Goal: Task Accomplishment & Management: Use online tool/utility

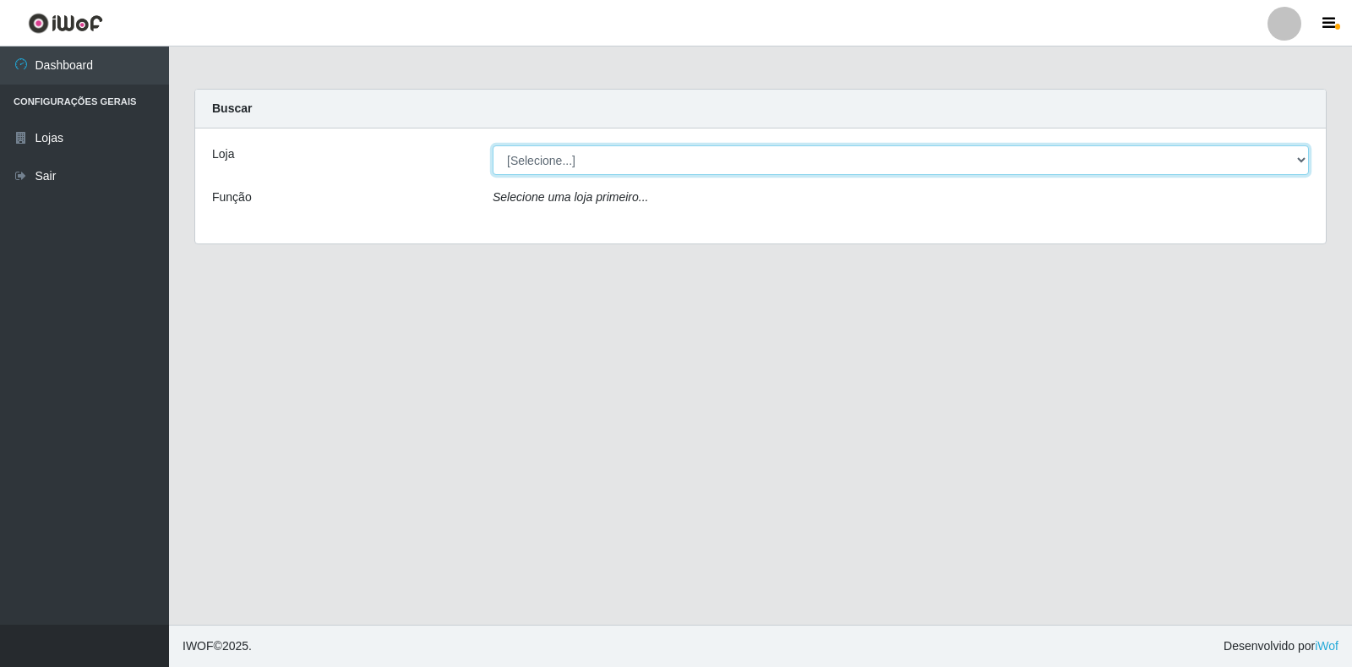
click at [1289, 166] on select "[Selecione...] Extrabom - Loja 18 Goiabeiras" at bounding box center [901, 160] width 817 height 30
select select "501"
click at [493, 145] on select "[Selecione...] Extrabom - Loja 18 Goiabeiras" at bounding box center [901, 160] width 817 height 30
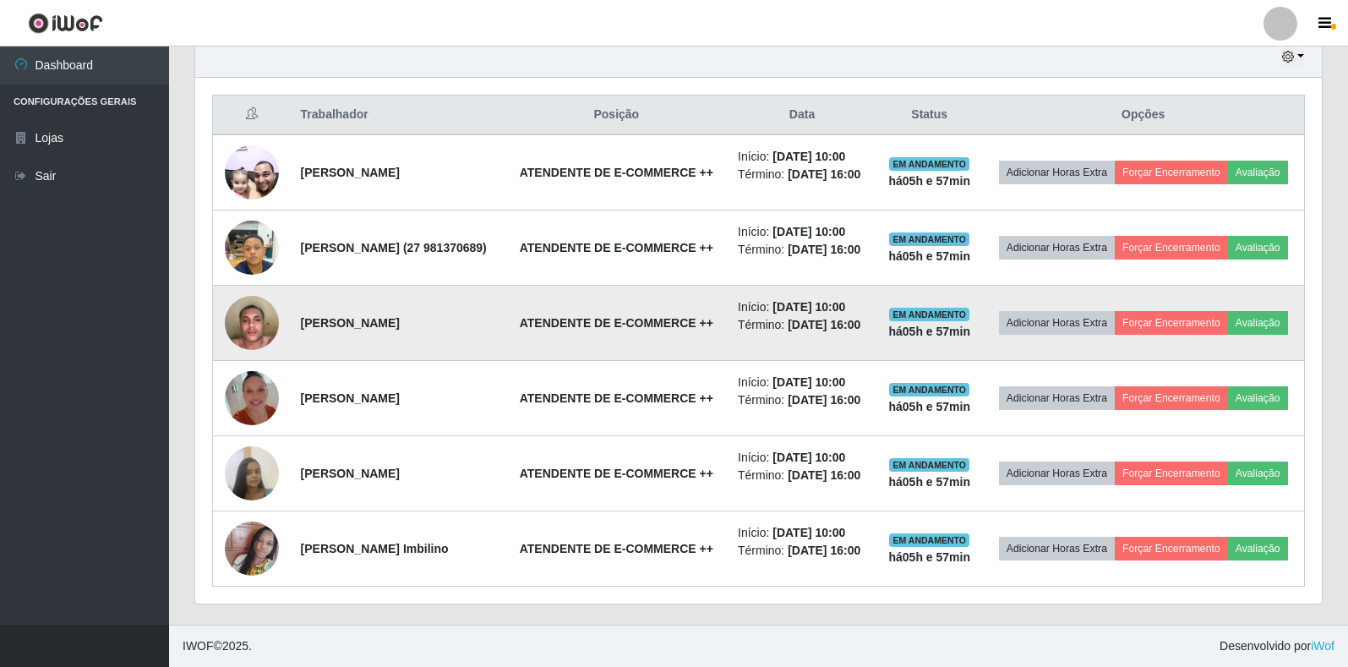
scroll to position [598, 0]
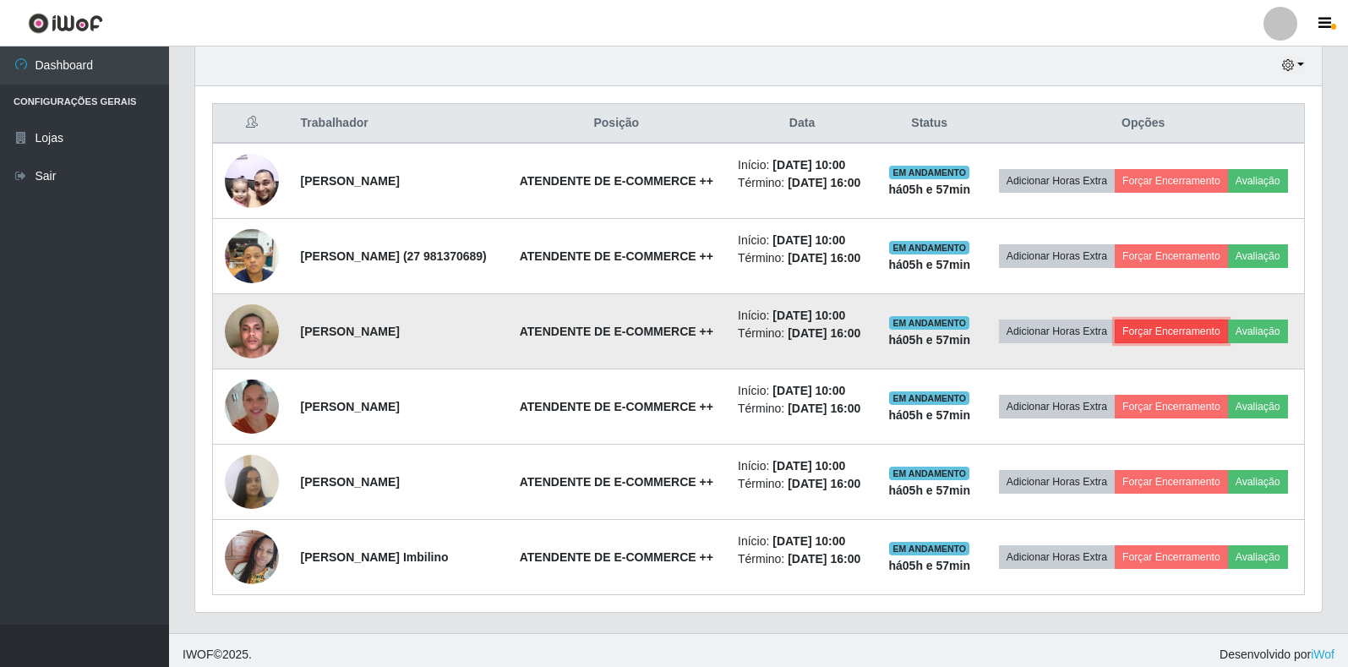
click at [1205, 343] on button "Forçar Encerramento" at bounding box center [1171, 332] width 113 height 24
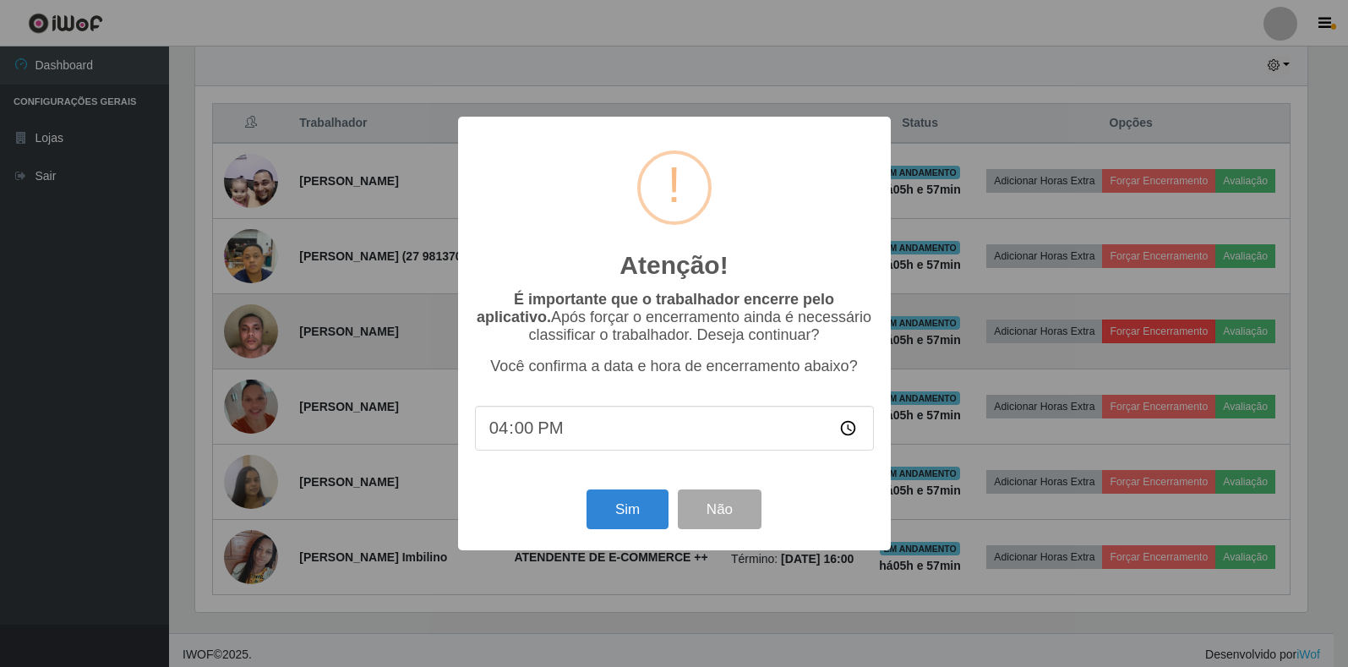
scroll to position [351, 1117]
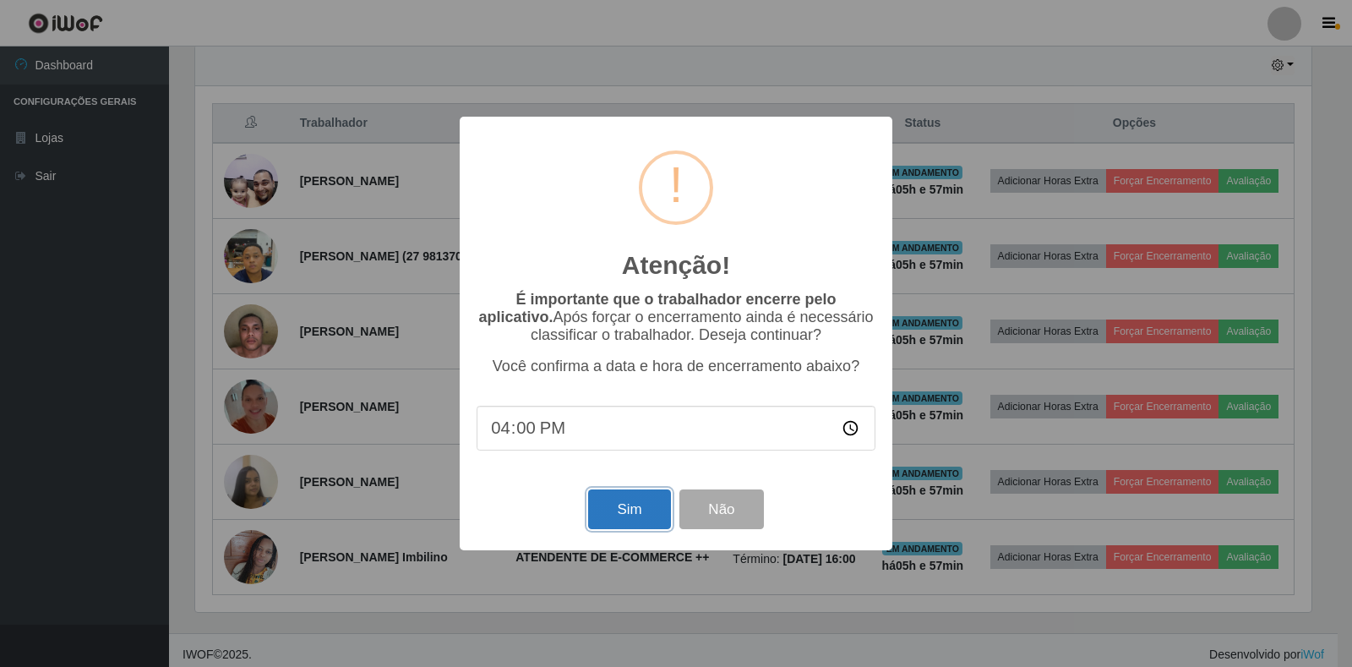
click at [612, 522] on button "Sim" at bounding box center [629, 509] width 82 height 40
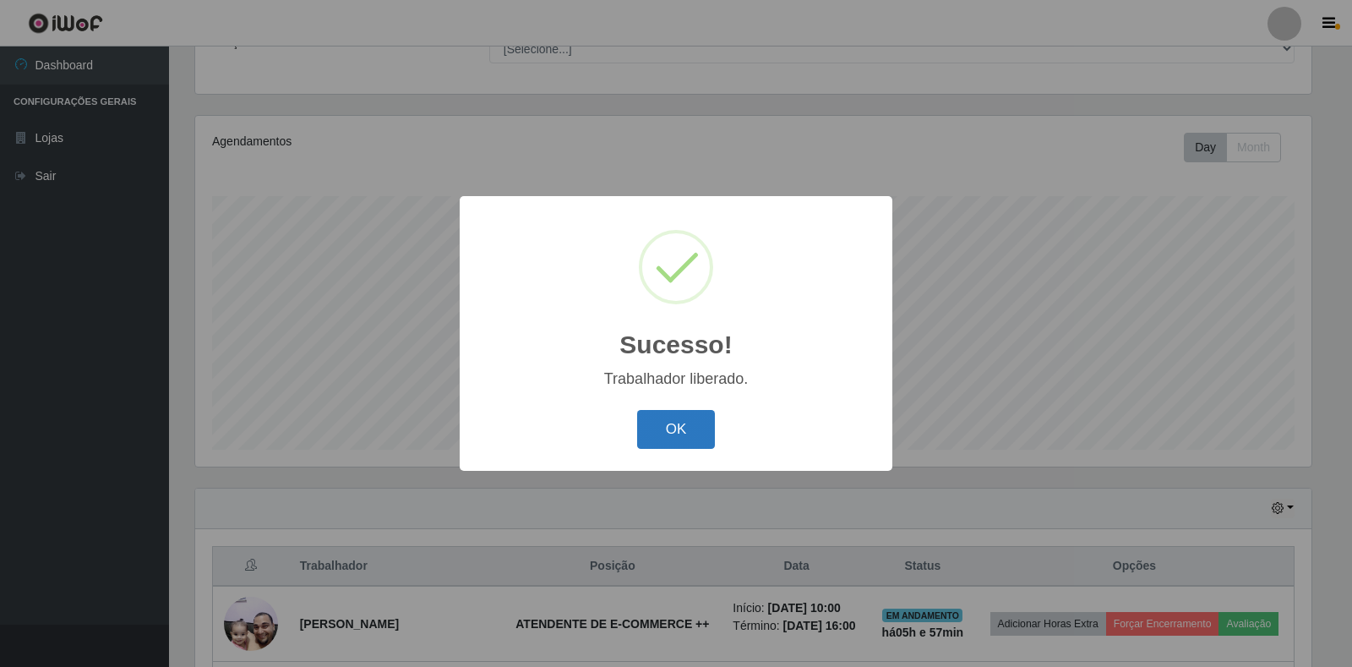
click at [667, 440] on button "OK" at bounding box center [676, 430] width 79 height 40
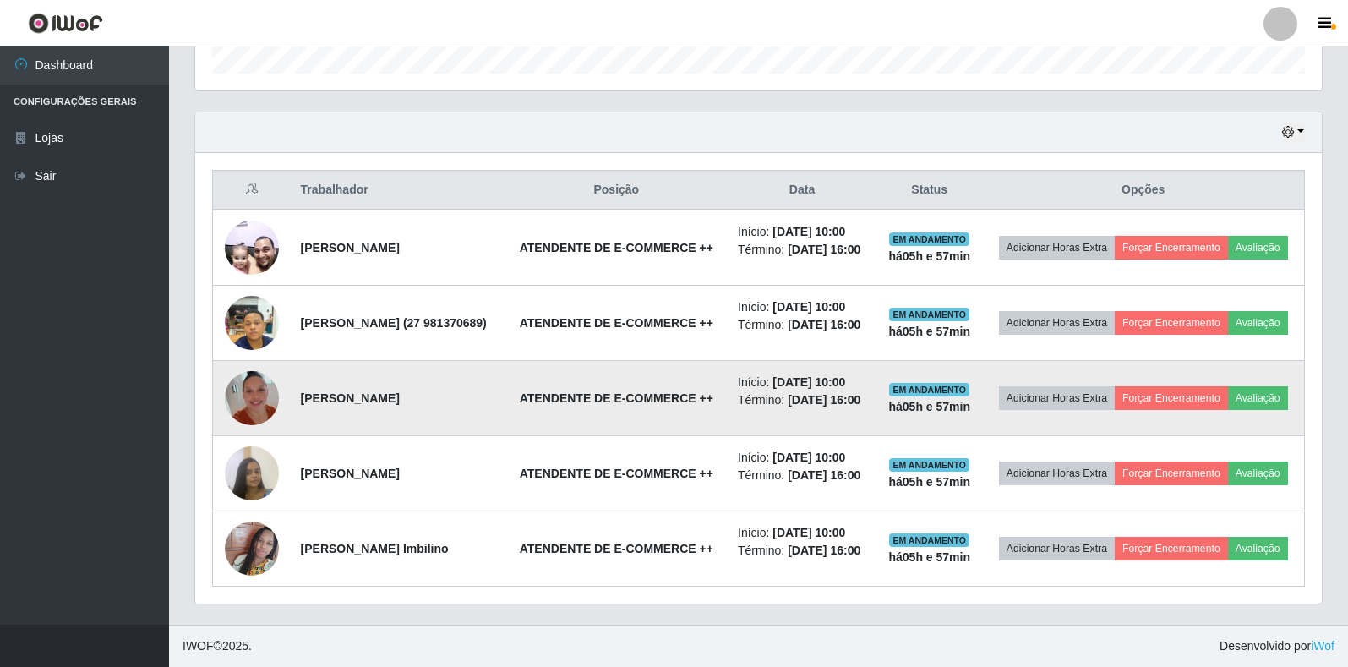
scroll to position [577, 0]
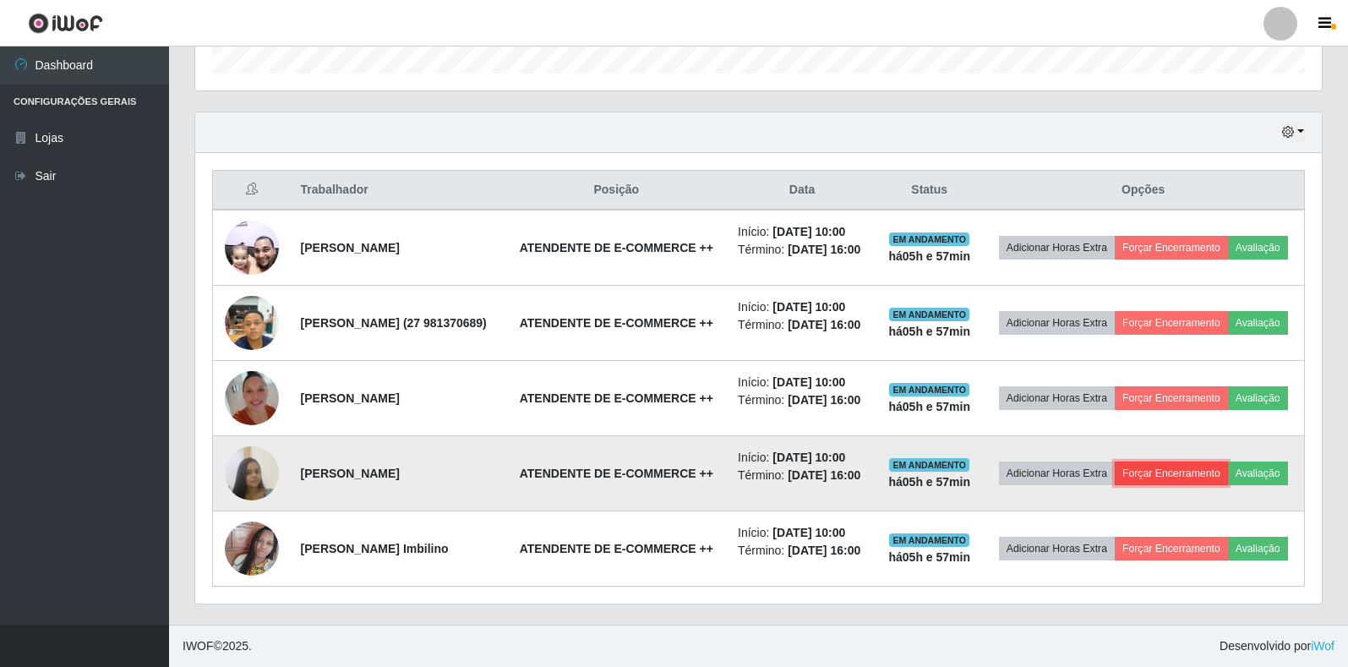
click at [1228, 462] on button "Forçar Encerramento" at bounding box center [1171, 474] width 113 height 24
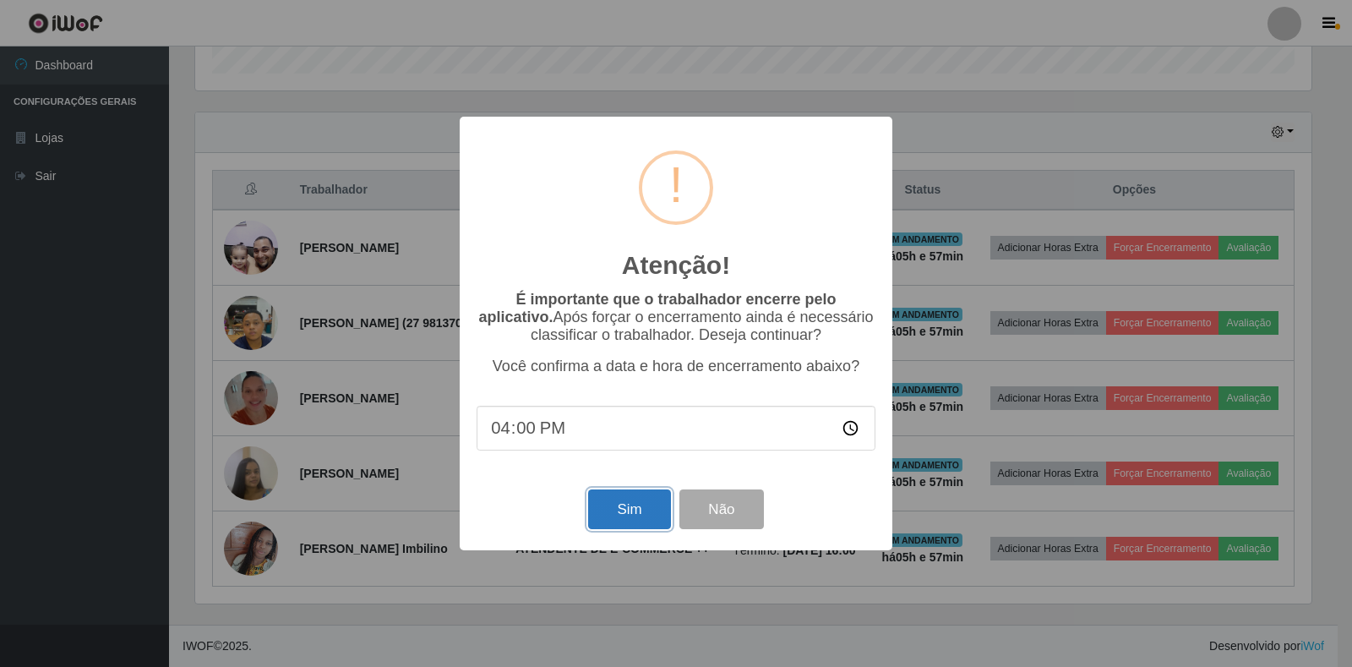
click at [613, 522] on button "Sim" at bounding box center [629, 509] width 82 height 40
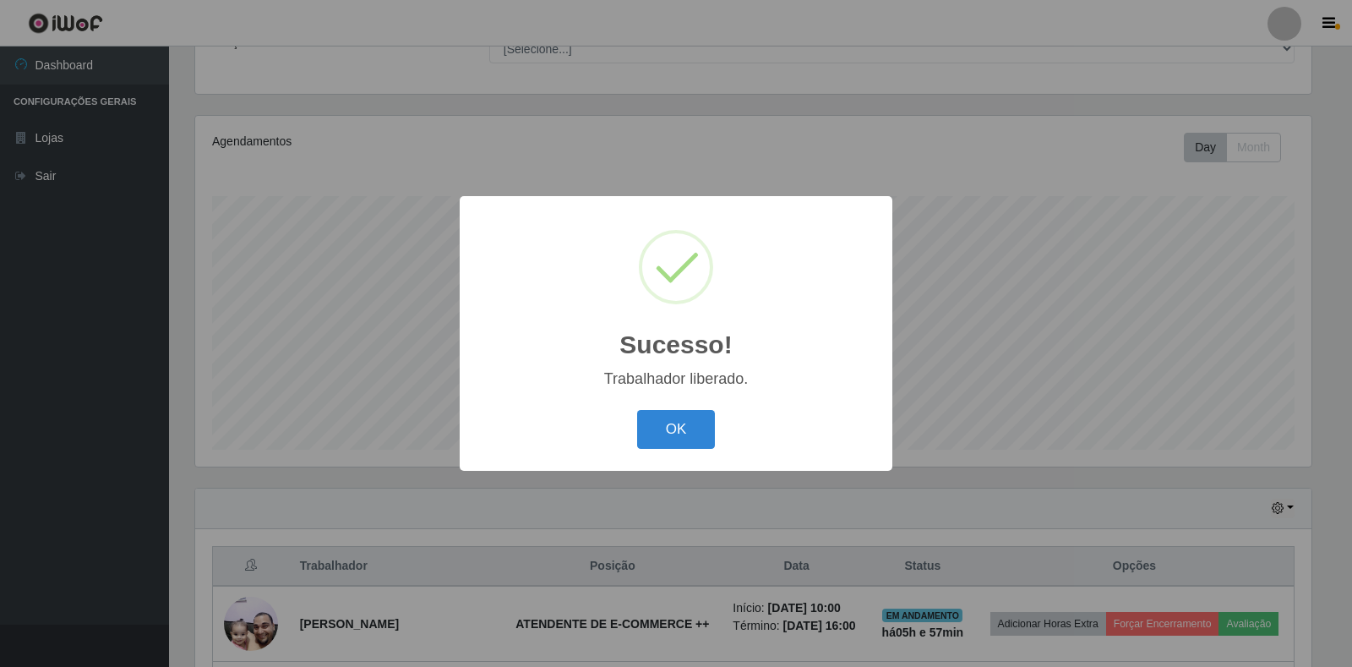
click at [675, 409] on div "OK Cancel" at bounding box center [676, 429] width 399 height 48
click at [680, 417] on button "OK" at bounding box center [676, 430] width 79 height 40
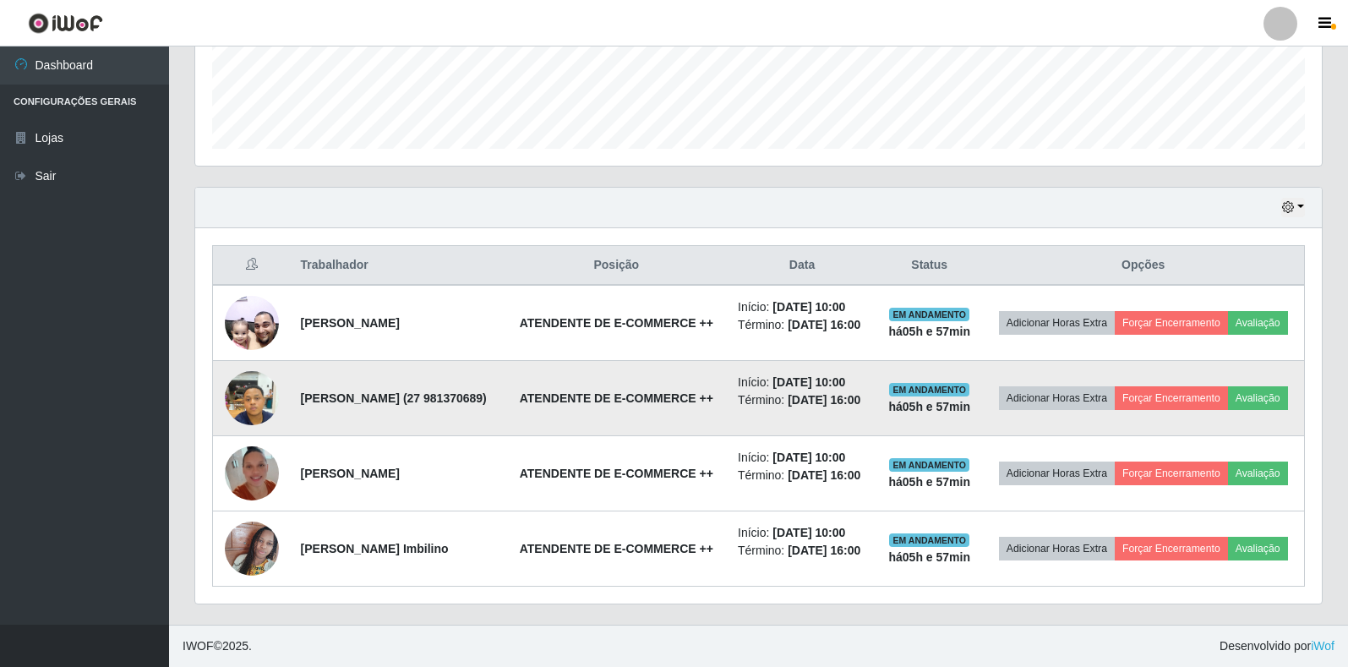
scroll to position [506, 0]
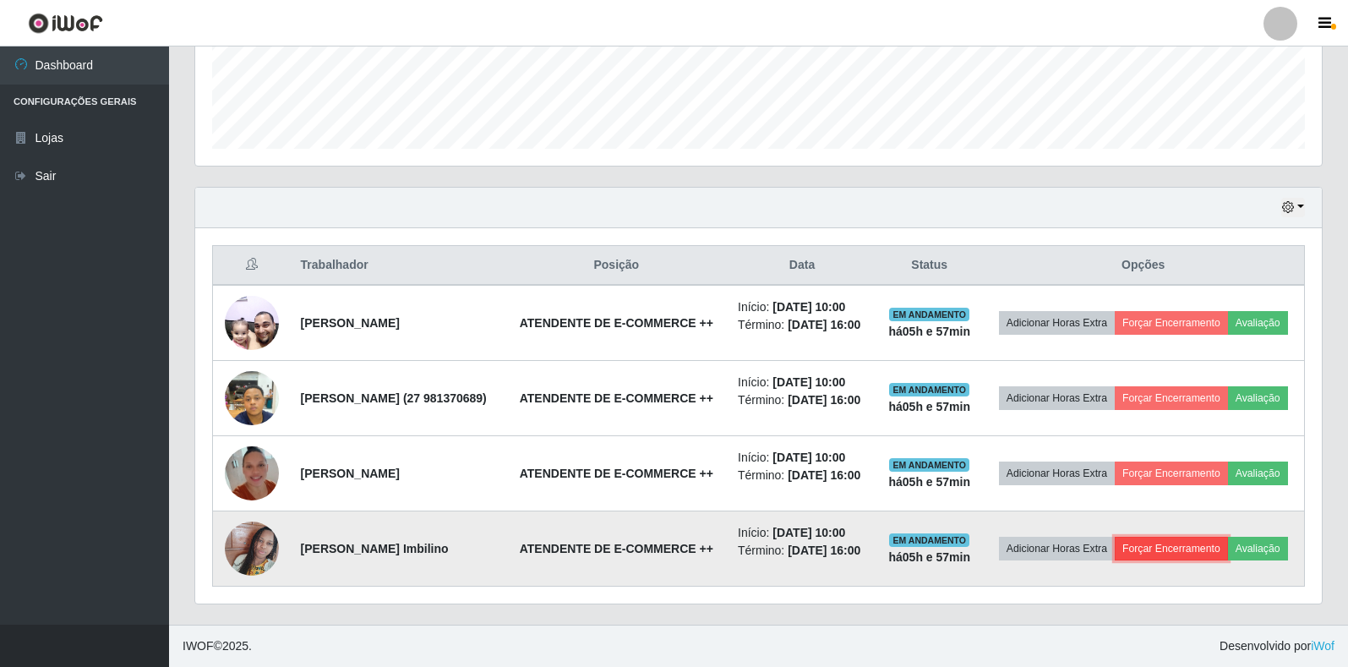
click at [1223, 537] on button "Forçar Encerramento" at bounding box center [1171, 549] width 113 height 24
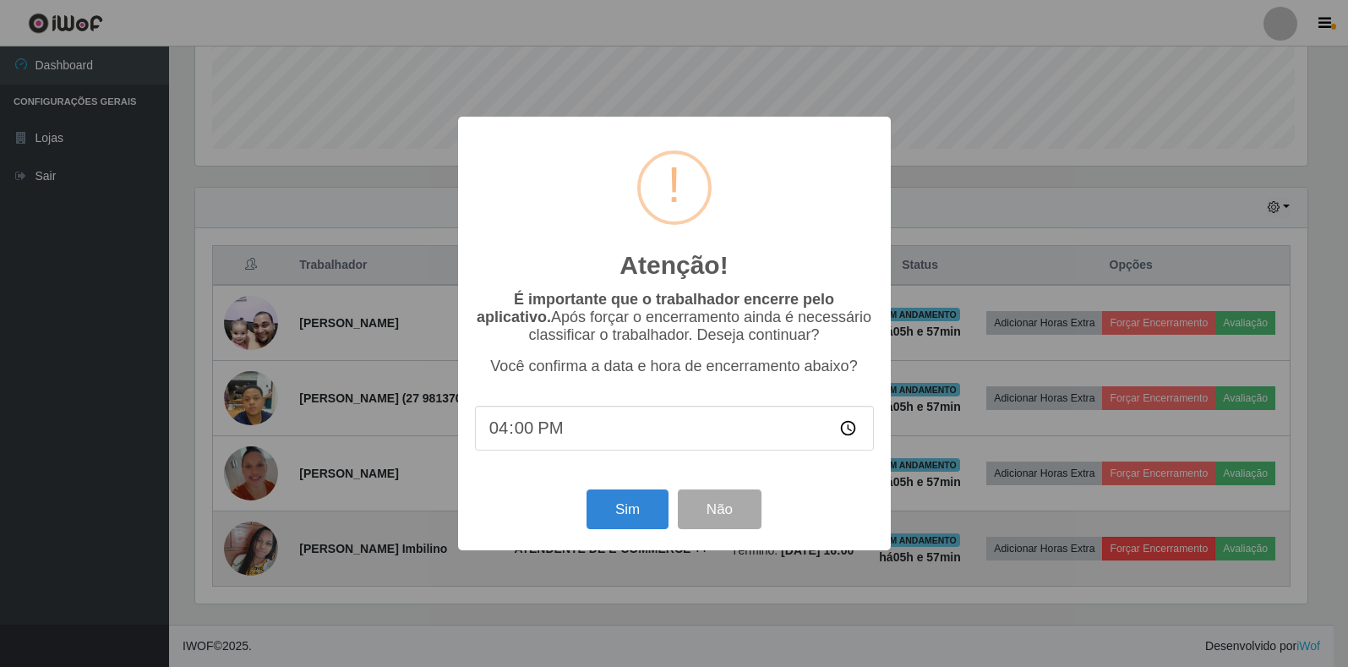
scroll to position [351, 1117]
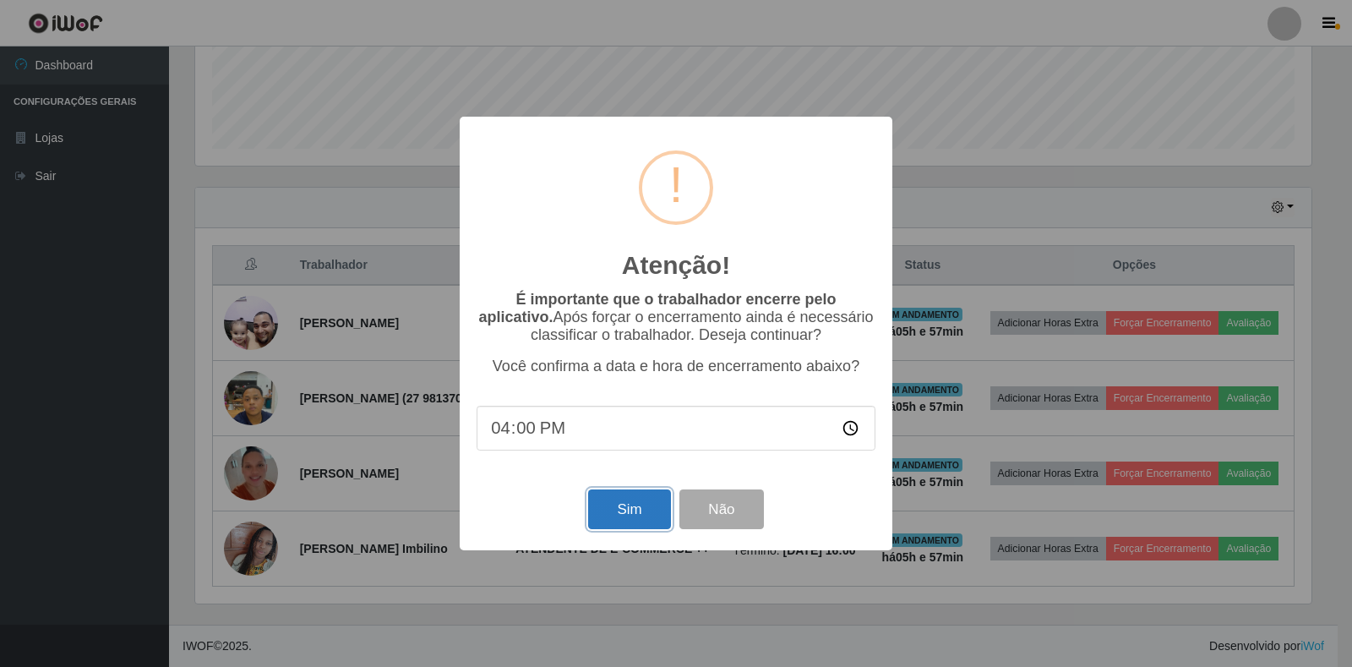
click at [631, 518] on button "Sim" at bounding box center [629, 509] width 82 height 40
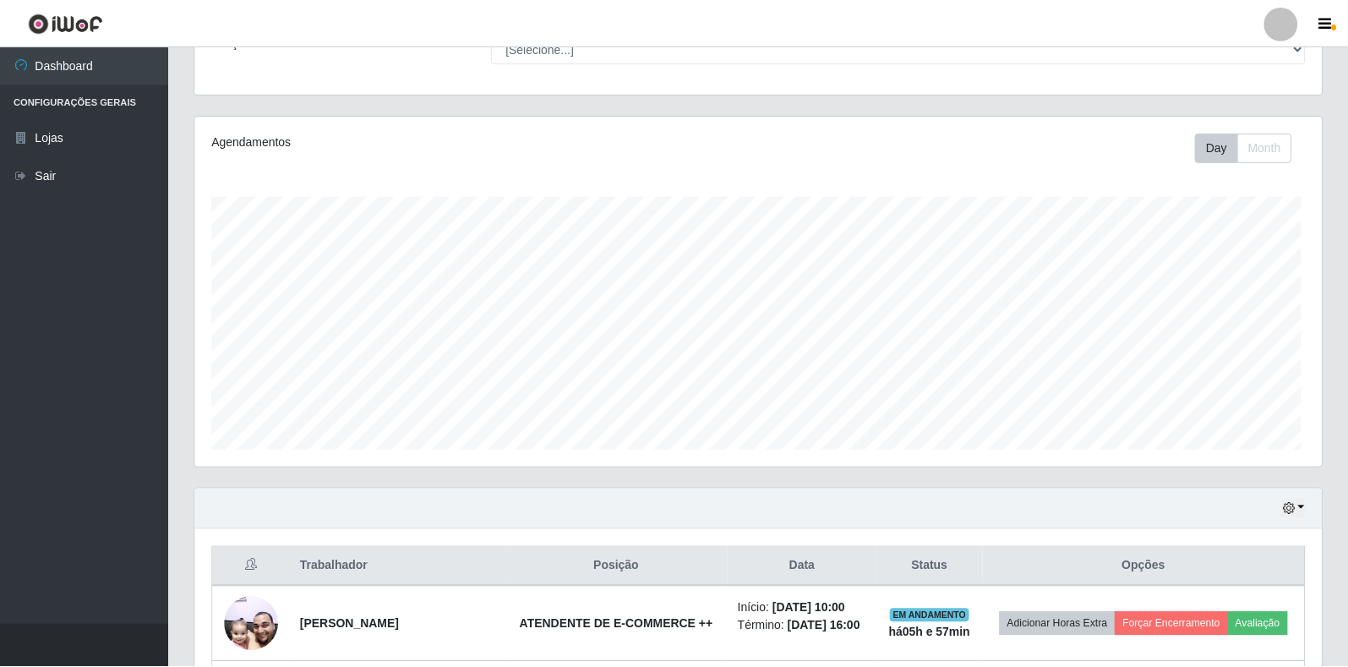
scroll to position [0, 0]
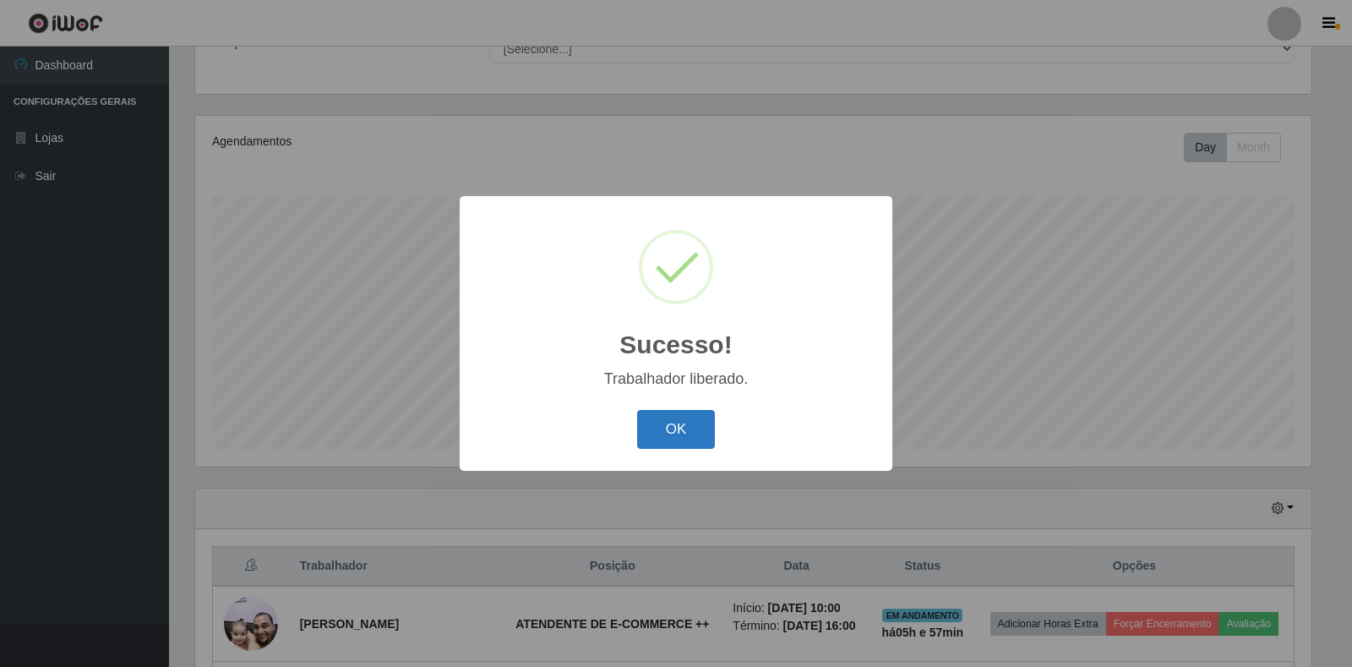
drag, startPoint x: 672, startPoint y: 433, endPoint x: 678, endPoint y: 423, distance: 11.0
click at [676, 431] on button "OK" at bounding box center [676, 430] width 79 height 40
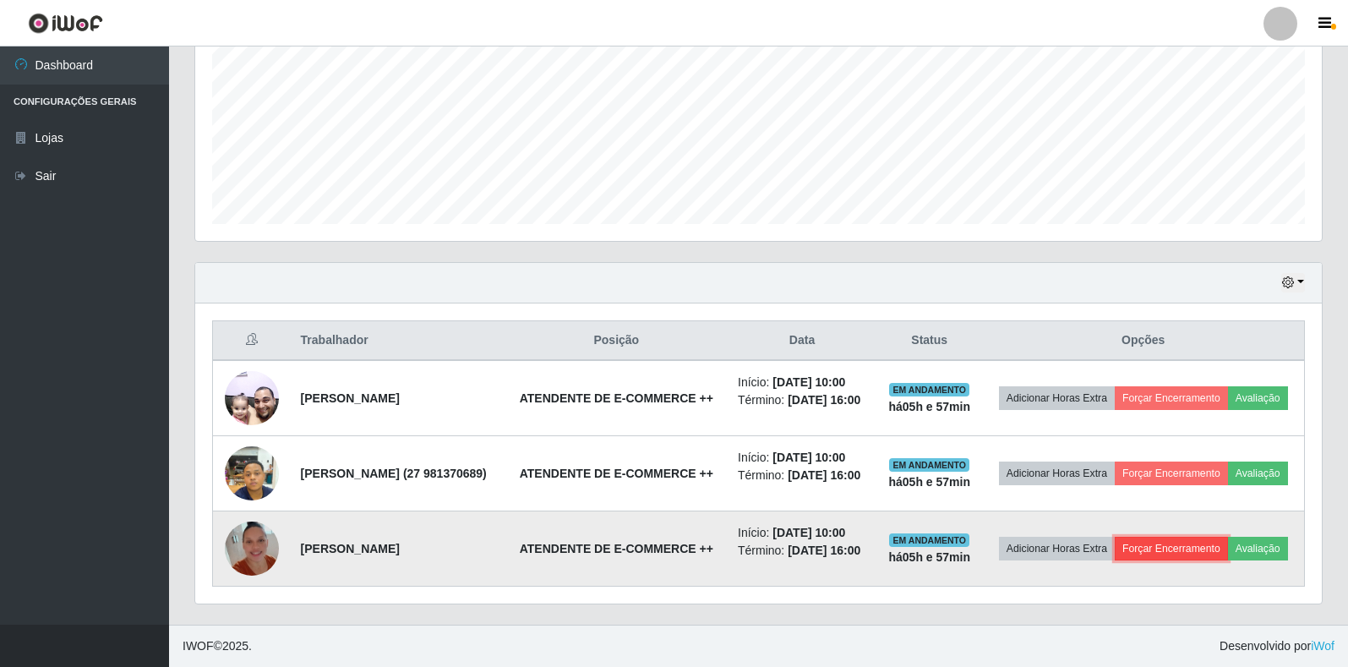
click at [1225, 537] on button "Forçar Encerramento" at bounding box center [1171, 549] width 113 height 24
click at [1206, 537] on button "Forçar Encerramento" at bounding box center [1171, 549] width 113 height 24
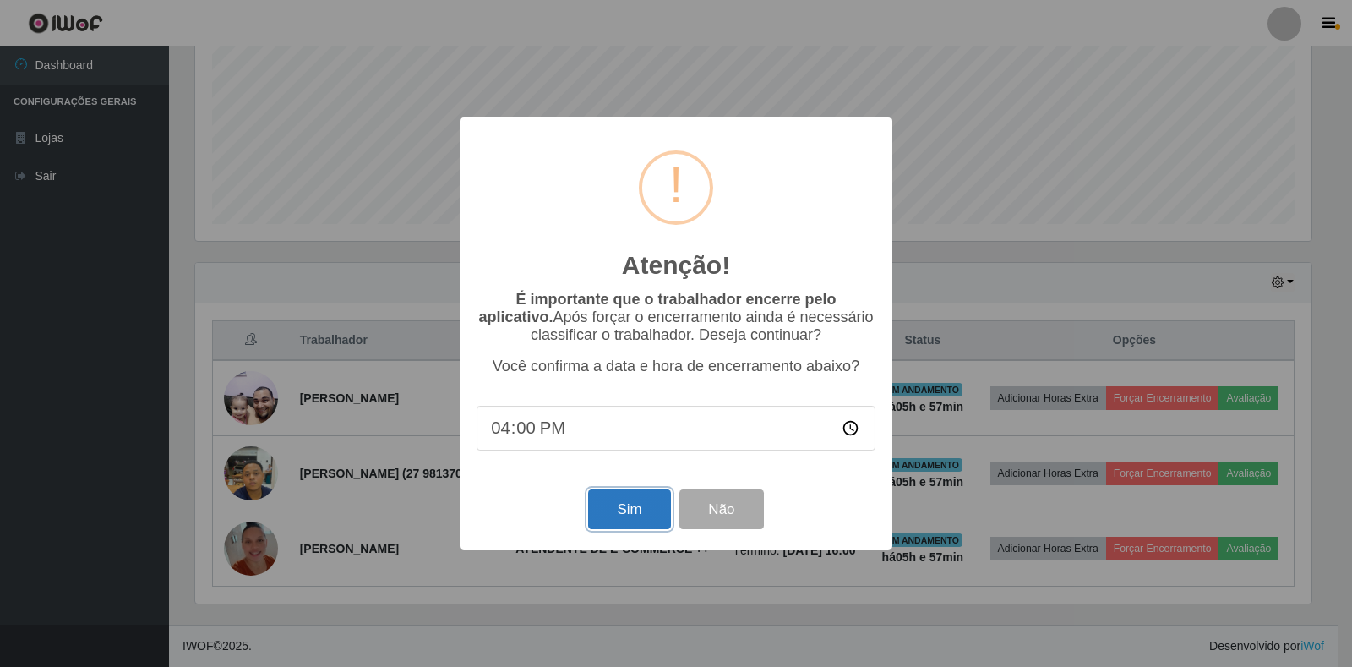
click at [637, 522] on button "Sim" at bounding box center [629, 509] width 82 height 40
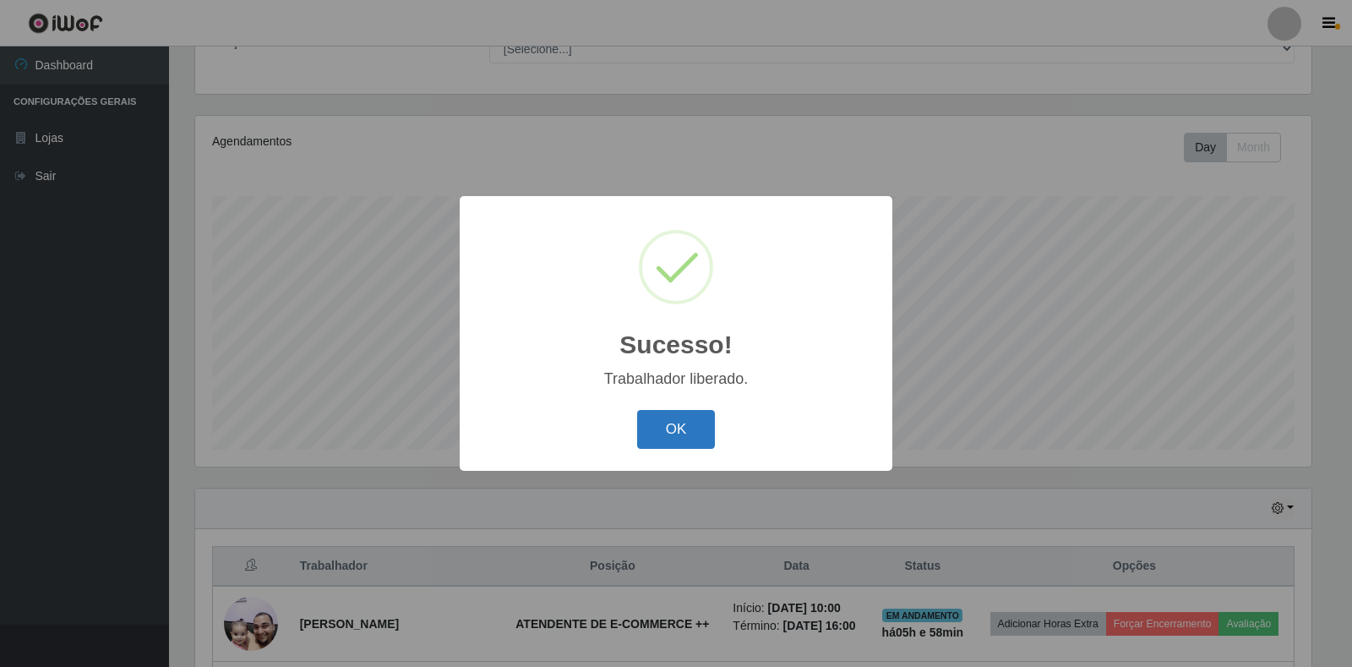
click at [669, 425] on button "OK" at bounding box center [676, 430] width 79 height 40
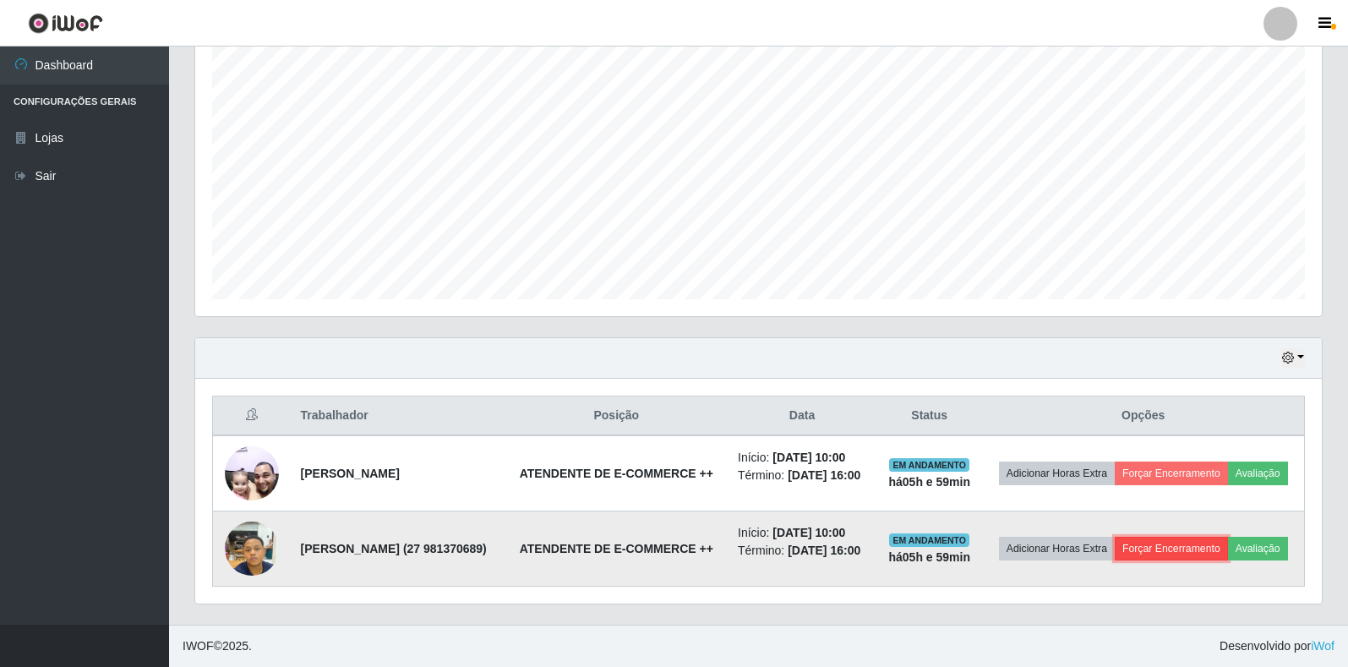
click at [1212, 537] on button "Forçar Encerramento" at bounding box center [1171, 549] width 113 height 24
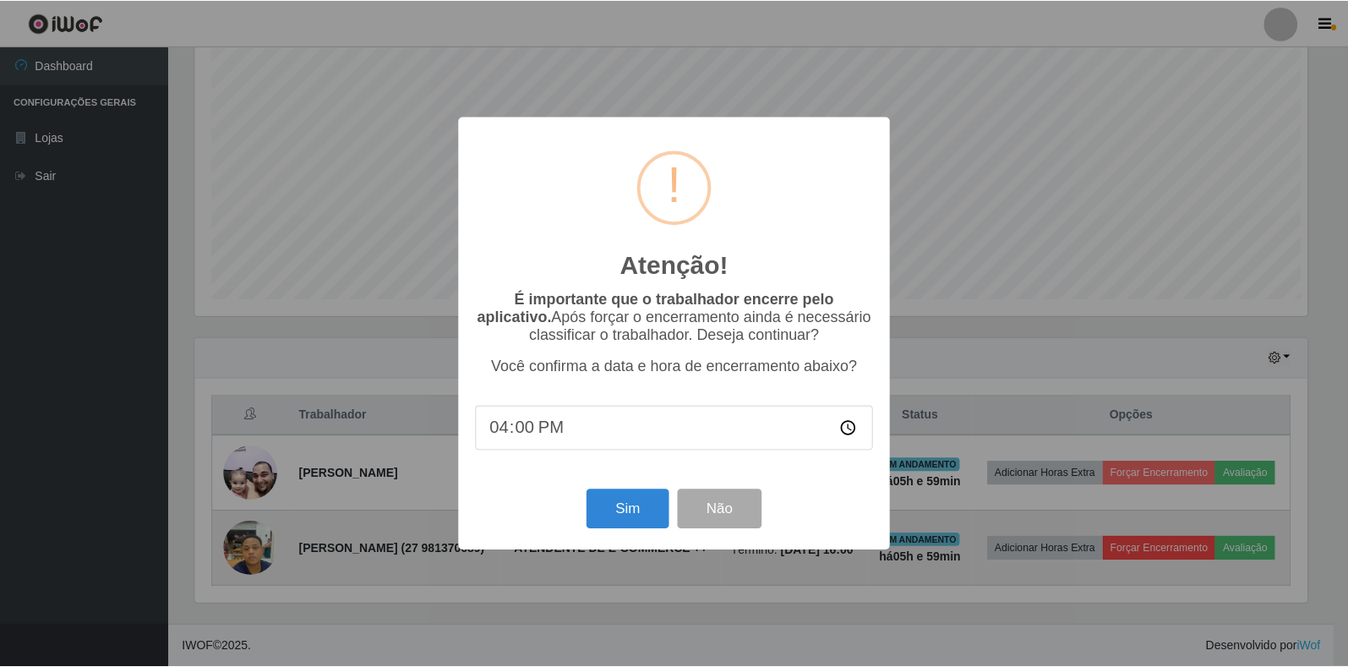
scroll to position [351, 1117]
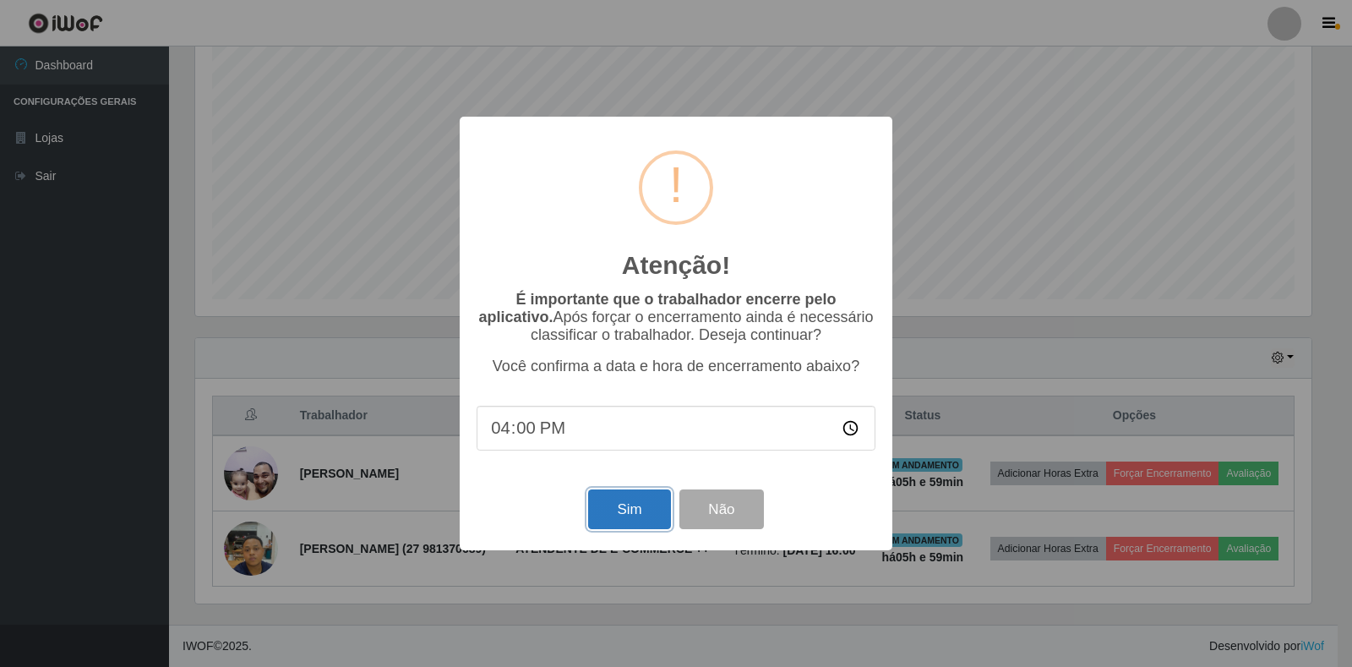
click at [605, 508] on button "Sim" at bounding box center [629, 509] width 82 height 40
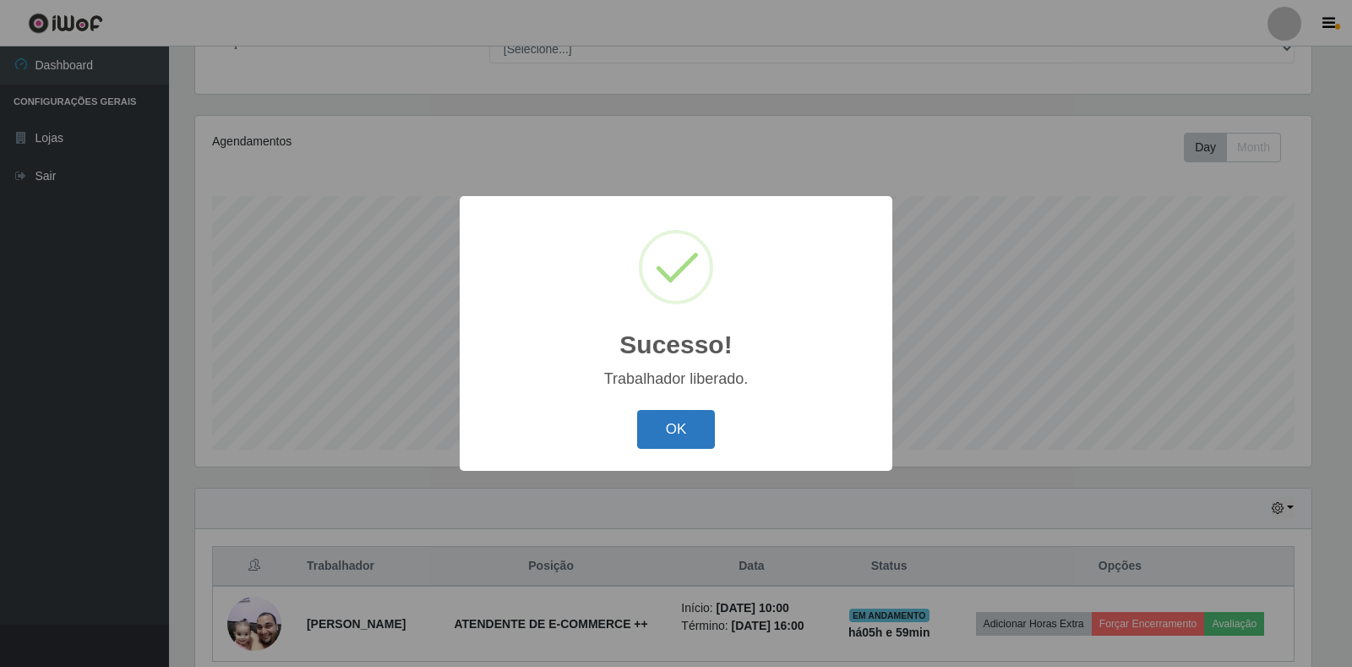
click at [681, 429] on button "OK" at bounding box center [676, 430] width 79 height 40
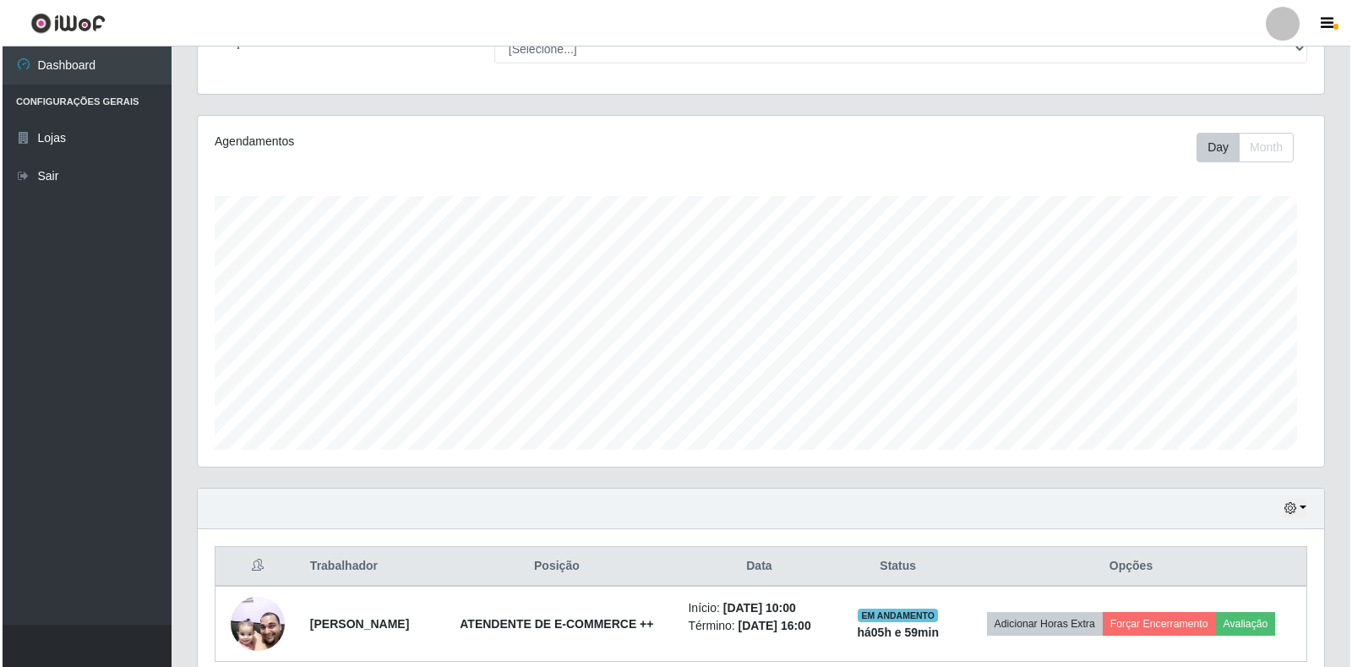
scroll to position [351, 1127]
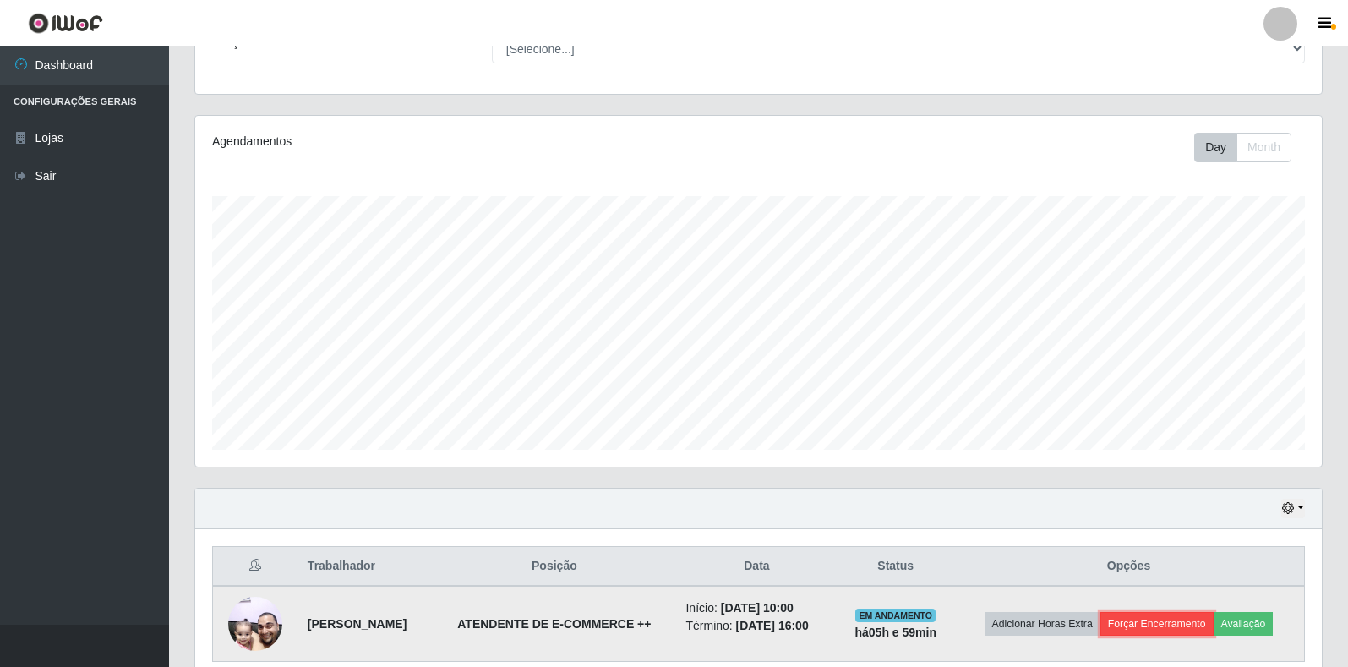
click at [1125, 626] on button "Forçar Encerramento" at bounding box center [1157, 624] width 113 height 24
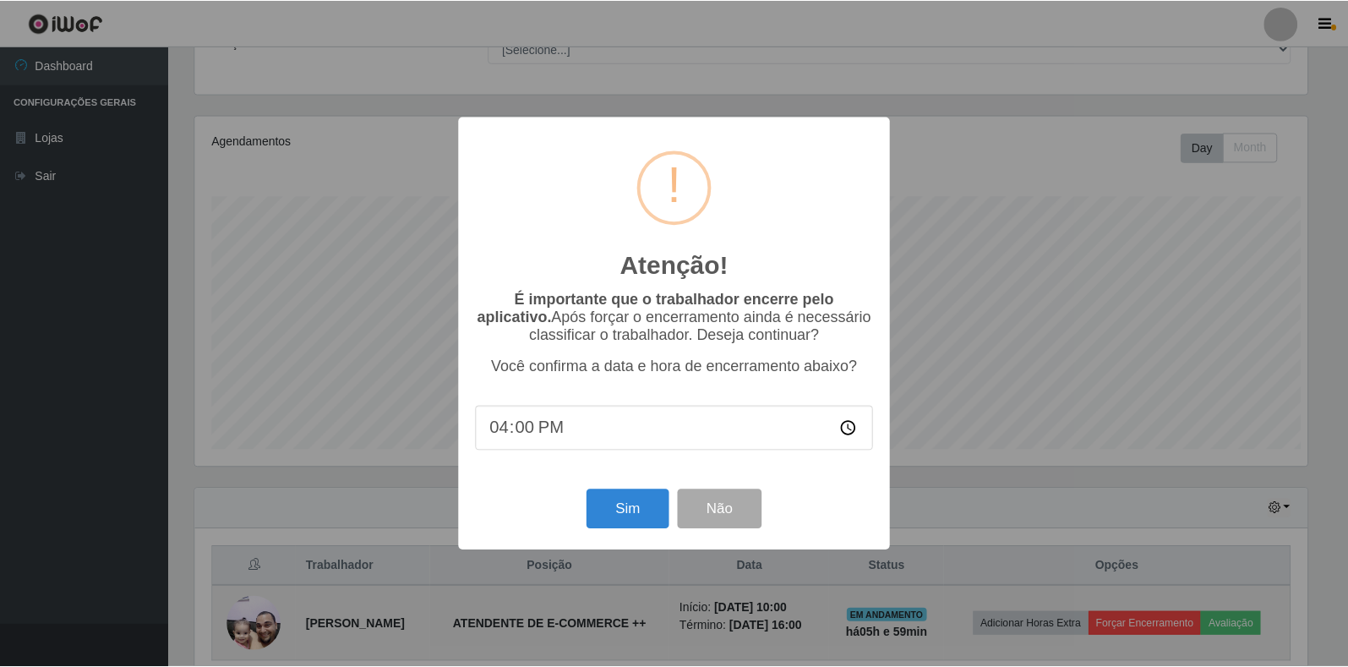
scroll to position [351, 1117]
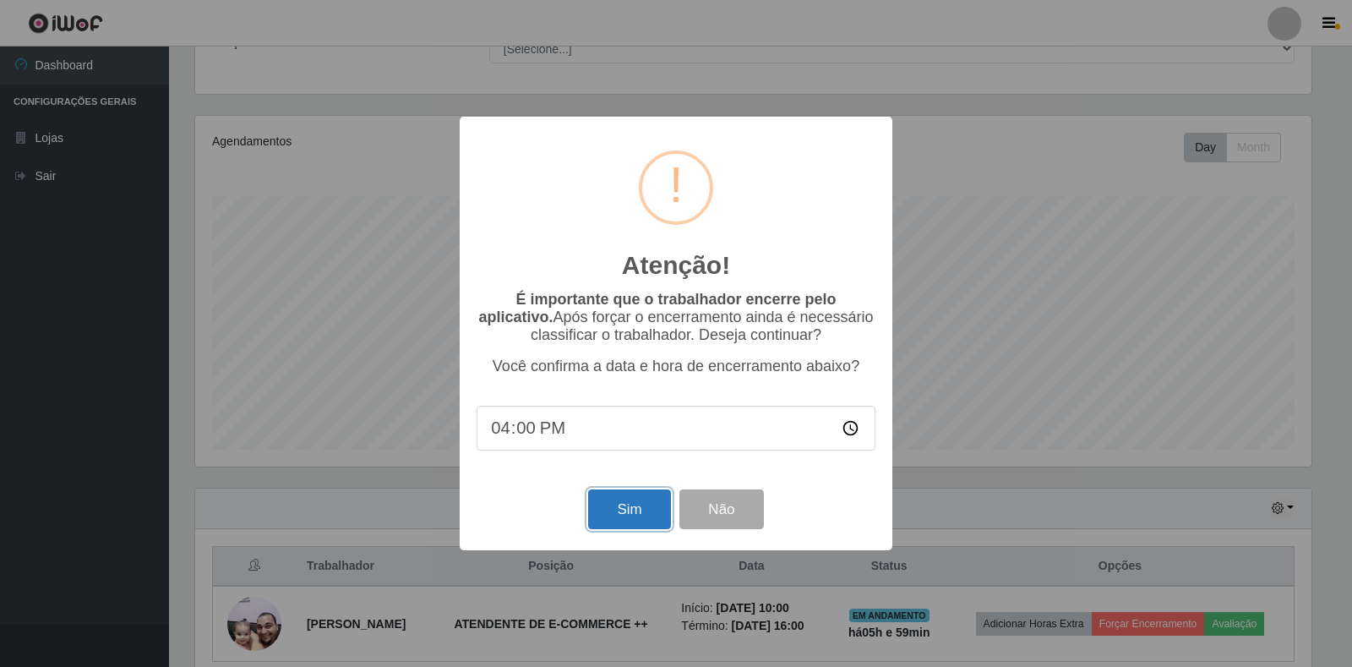
click at [623, 522] on button "Sim" at bounding box center [629, 509] width 82 height 40
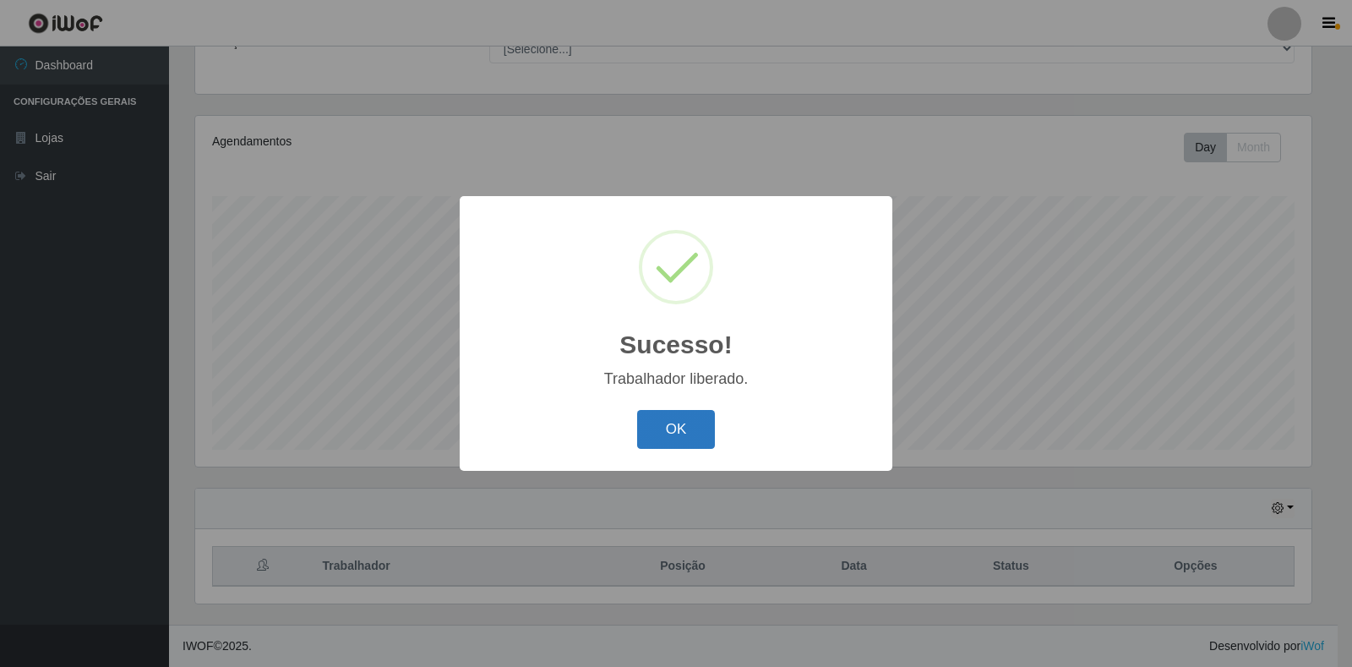
click at [655, 436] on button "OK" at bounding box center [676, 430] width 79 height 40
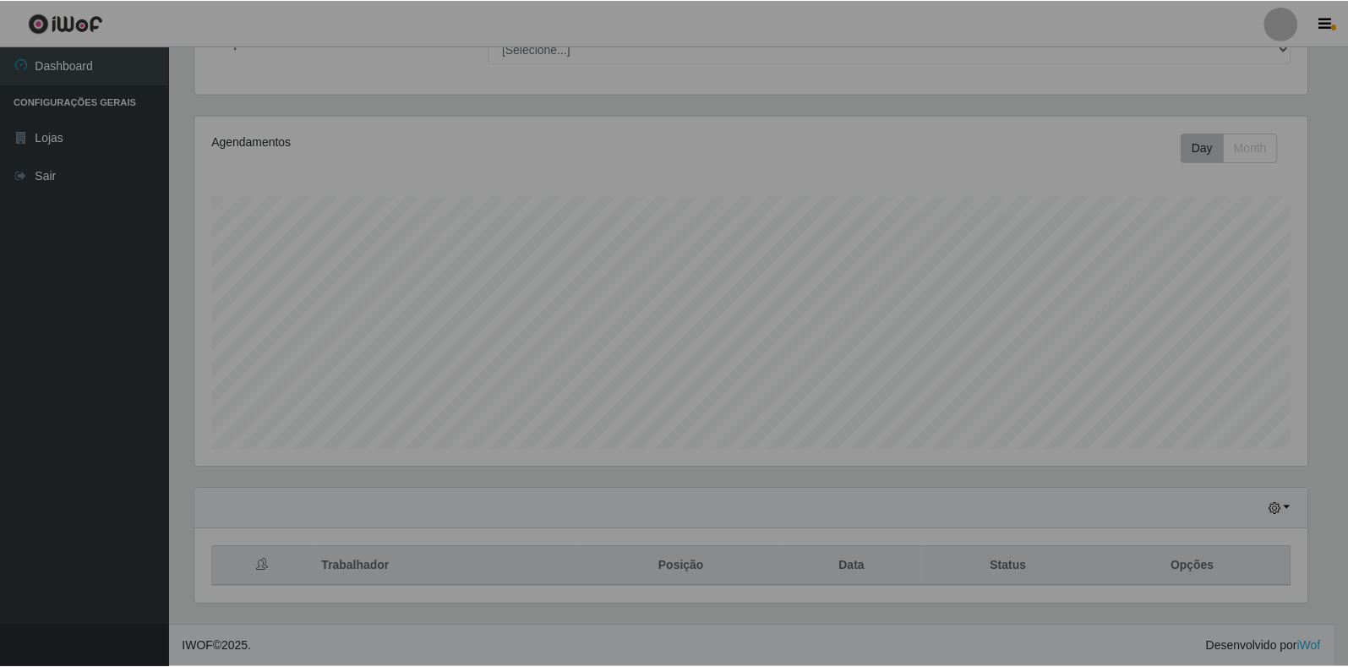
scroll to position [351, 1127]
